Goal: Information Seeking & Learning: Learn about a topic

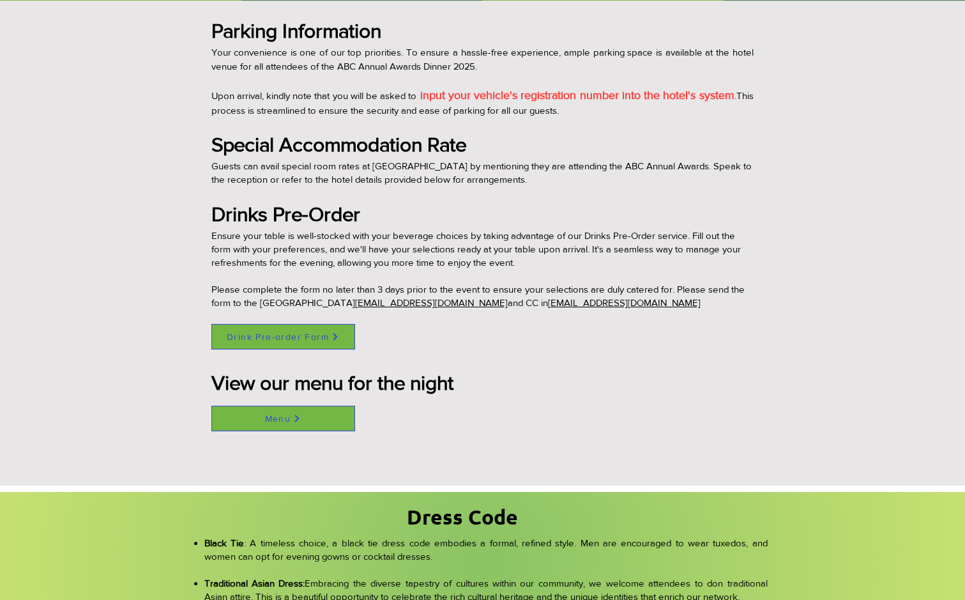
scroll to position [985, 0]
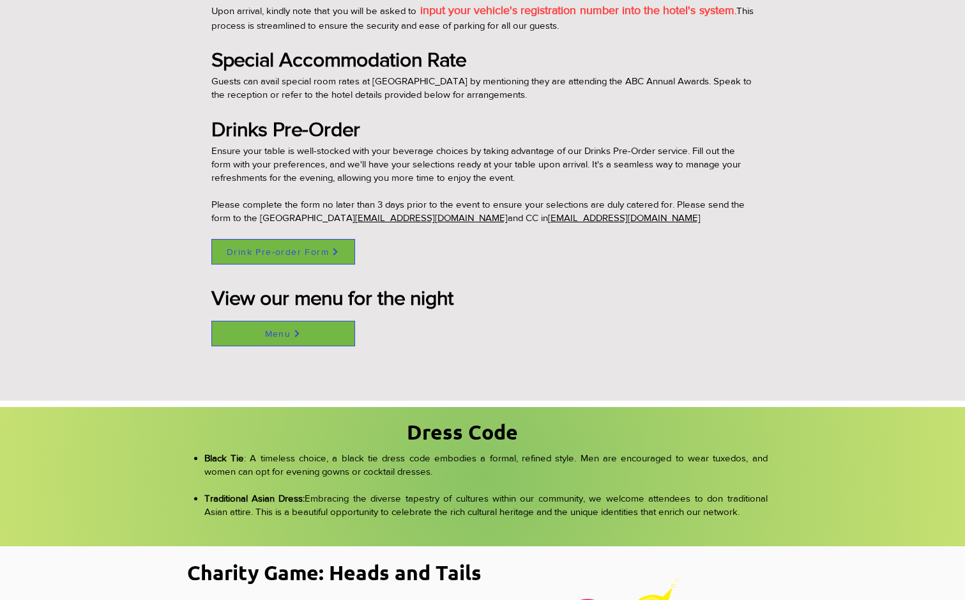
click at [266, 329] on span "Menu" at bounding box center [278, 333] width 26 height 10
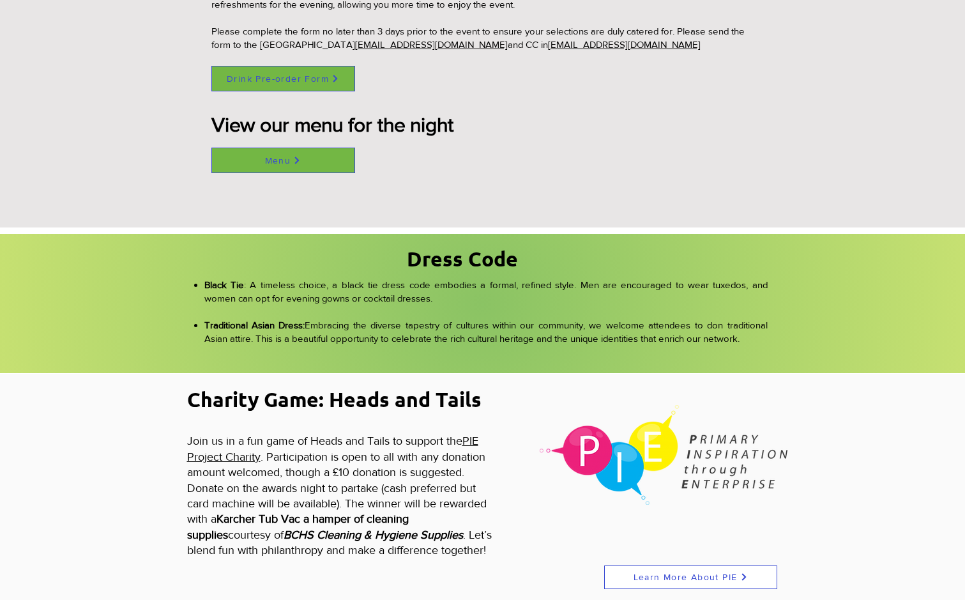
scroll to position [1155, 0]
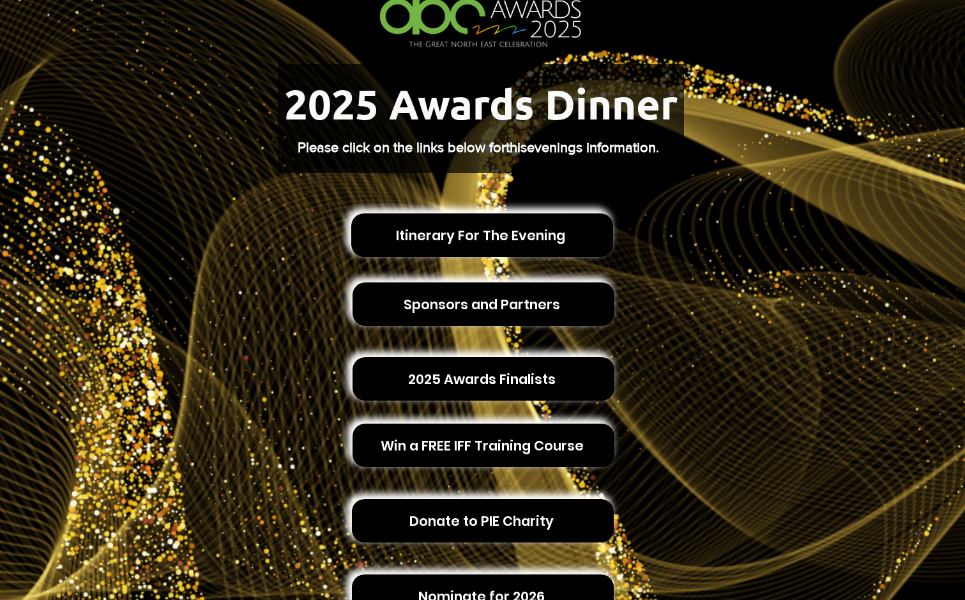
scroll to position [255, 0]
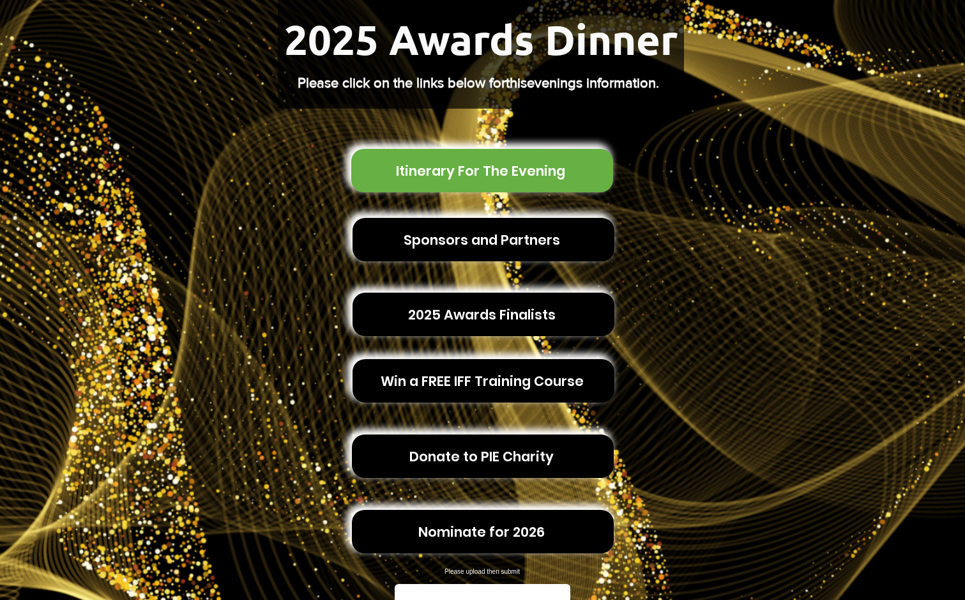
click at [422, 161] on span "Itinerary For The Evening" at bounding box center [480, 171] width 169 height 20
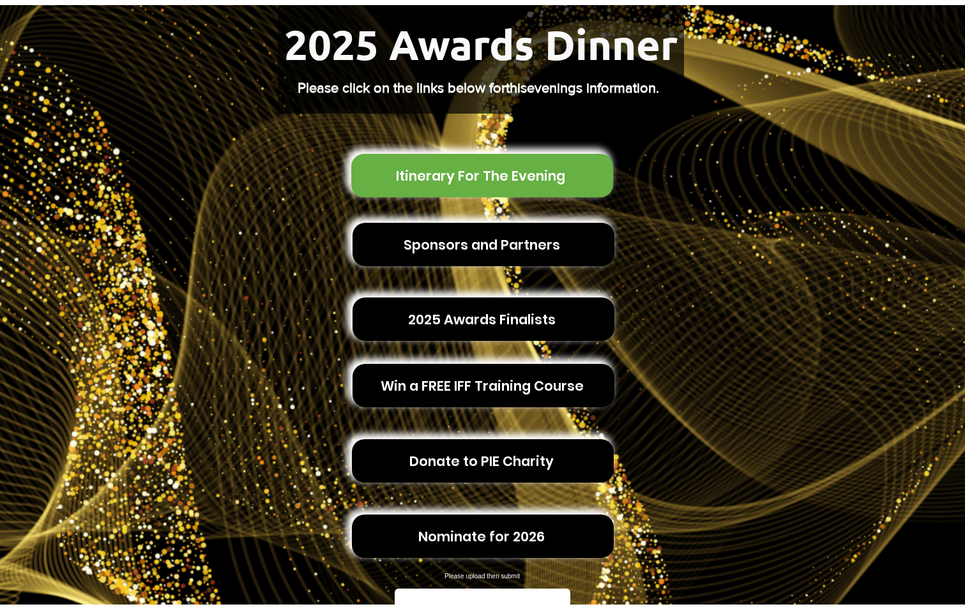
scroll to position [0, 0]
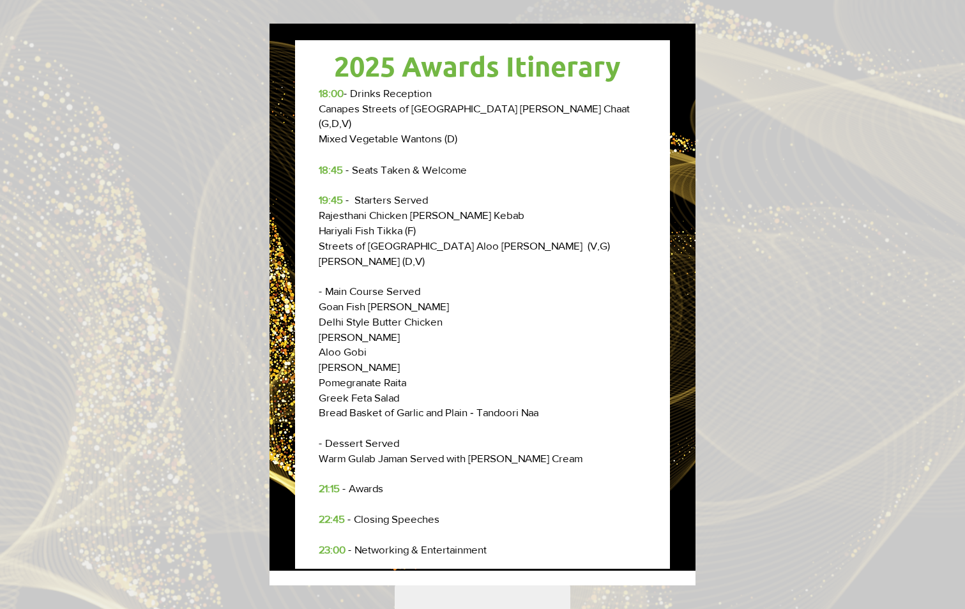
click at [167, 183] on div "Awards 2025 Itinerary" at bounding box center [482, 304] width 965 height 609
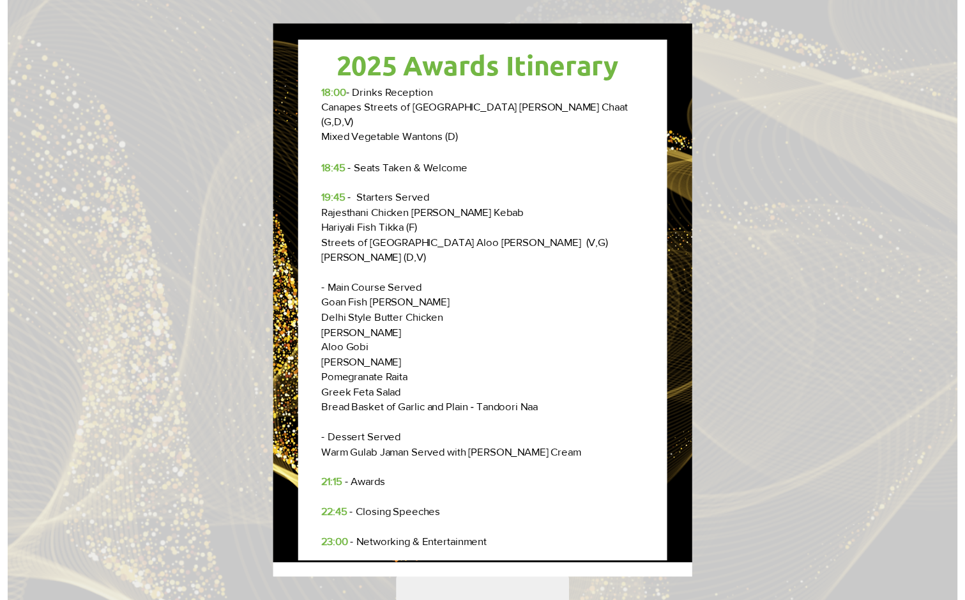
scroll to position [255, 0]
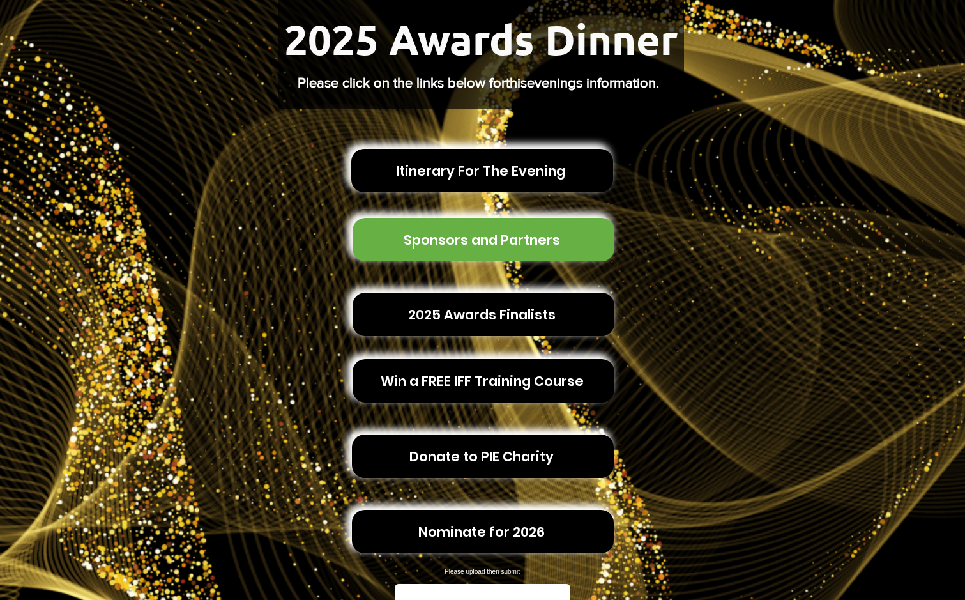
click at [448, 230] on span "Sponsors and Partners" at bounding box center [482, 240] width 156 height 20
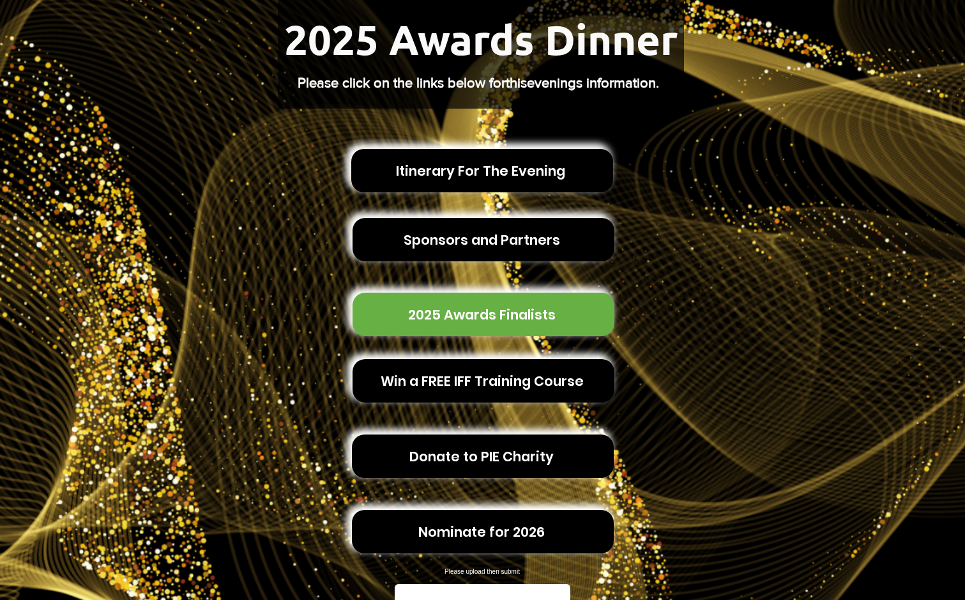
click at [448, 305] on span "2025 Awards Finalists" at bounding box center [482, 315] width 148 height 20
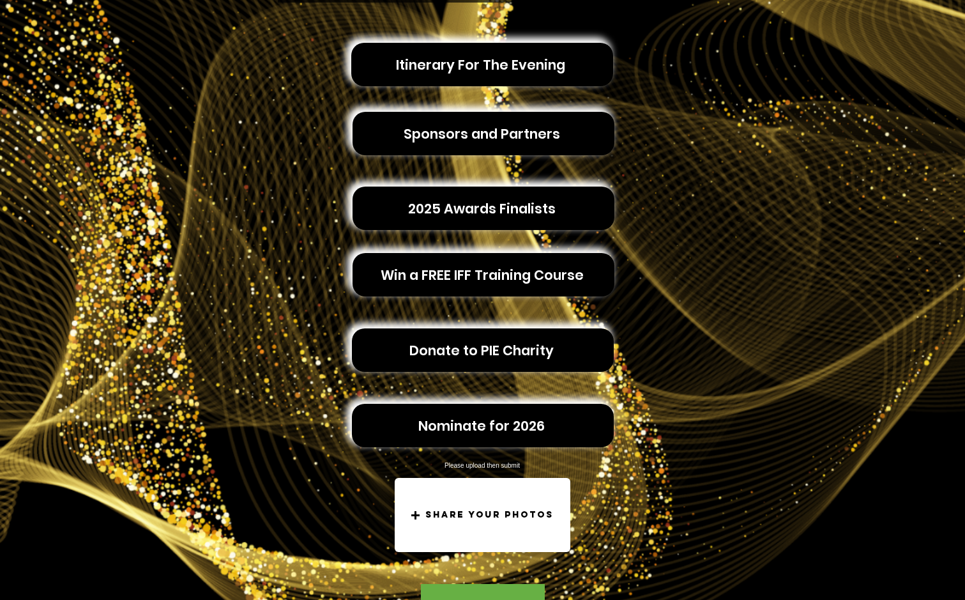
scroll to position [319, 0]
